Goal: Task Accomplishment & Management: Use online tool/utility

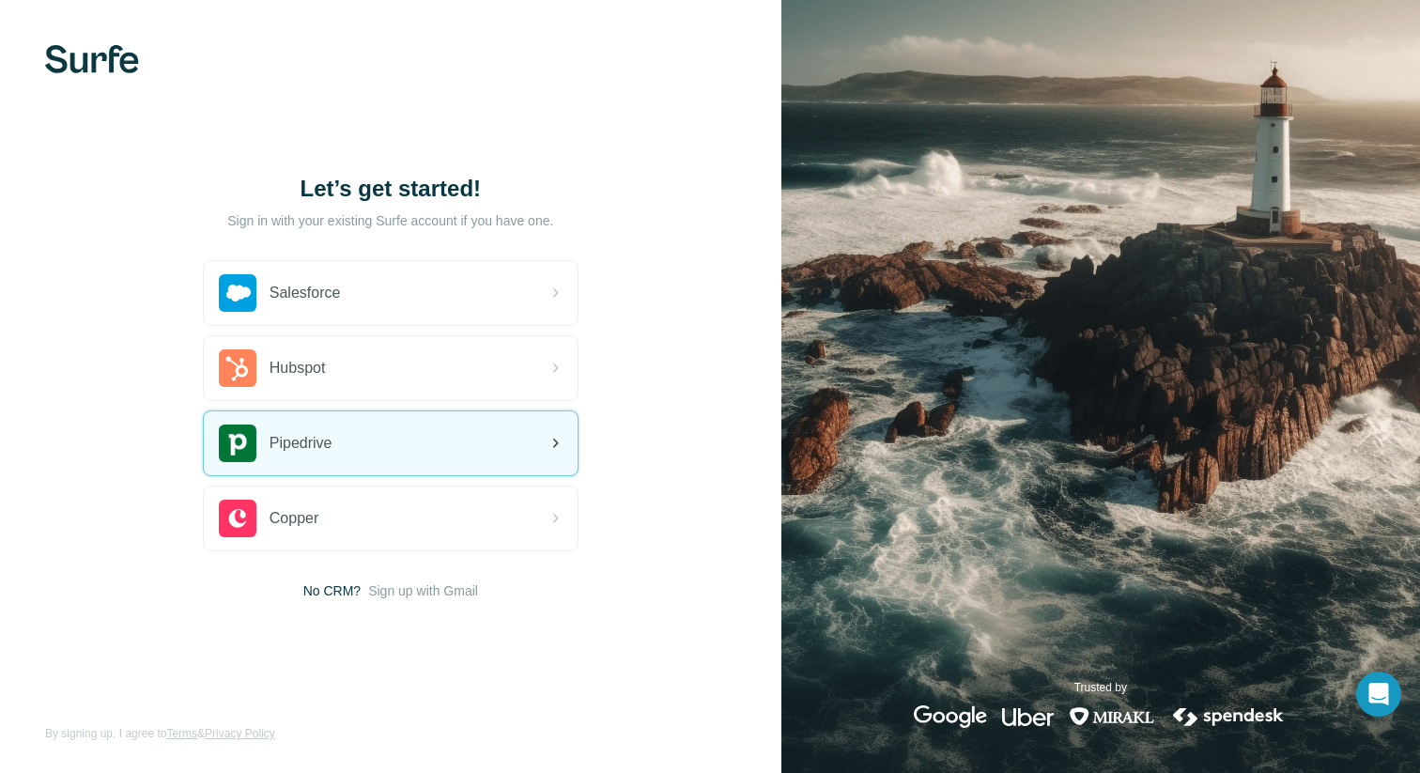
click at [457, 432] on div "Pipedrive" at bounding box center [391, 443] width 374 height 64
